Goal: Task Accomplishment & Management: Manage account settings

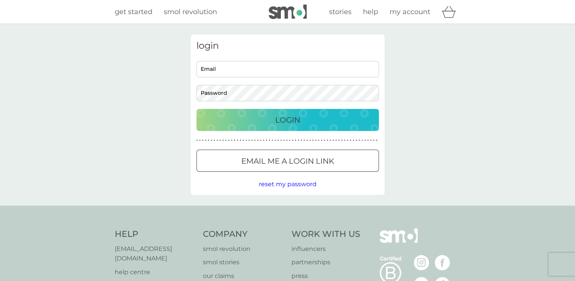
click at [0, 0] on div "Preferences Decline Accept" at bounding box center [0, 0] width 0 height 0
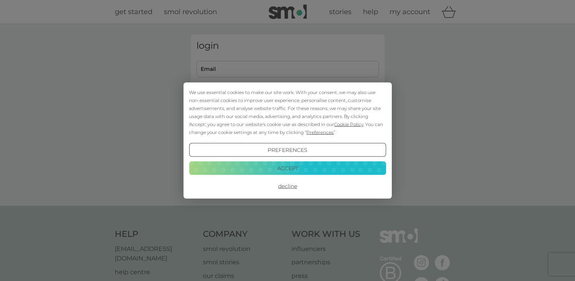
click at [296, 169] on button "Accept" at bounding box center [287, 168] width 197 height 14
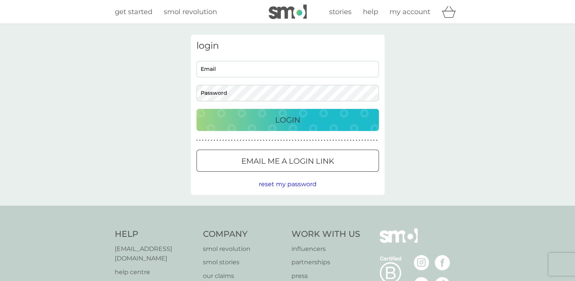
drag, startPoint x: 225, startPoint y: 55, endPoint x: 226, endPoint y: 67, distance: 11.8
click at [225, 55] on div "login Email Password Login ● ● ● ● ● ● ● ● ● ● ● ● ● ● ● ● ● ● ● ● ● ● ● ● ● ● …" at bounding box center [288, 115] width 194 height 160
click at [226, 69] on input "Email" at bounding box center [288, 69] width 183 height 16
type input "[PERSON_NAME][EMAIL_ADDRESS][DOMAIN_NAME]"
click at [303, 116] on div "Login" at bounding box center [287, 120] width 167 height 12
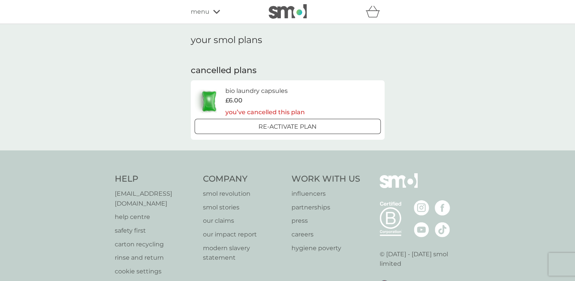
click at [212, 12] on div "menu" at bounding box center [223, 12] width 65 height 10
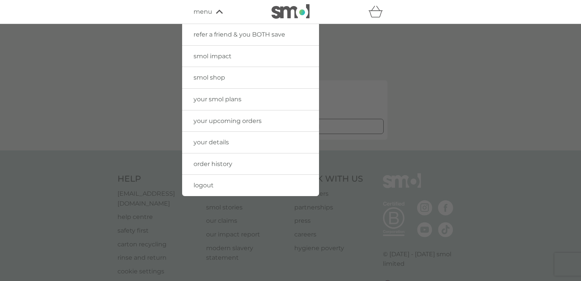
click at [225, 100] on span "your smol plans" at bounding box center [218, 98] width 48 height 7
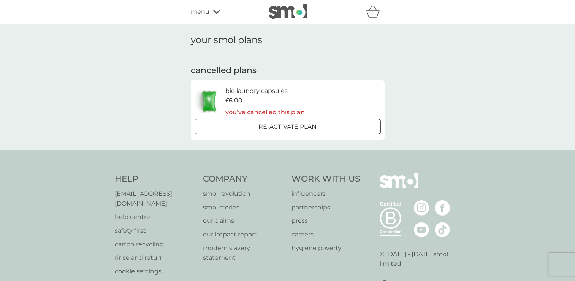
click at [158, 191] on p "[EMAIL_ADDRESS][DOMAIN_NAME]" at bounding box center [155, 198] width 81 height 19
